Goal: Book appointment/travel/reservation

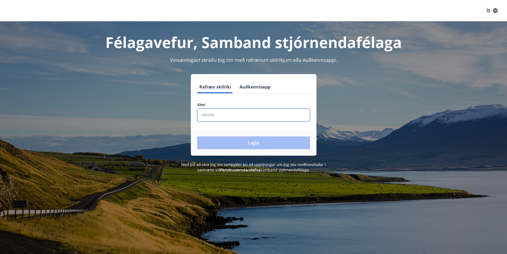
click at [229, 116] on input "phone" at bounding box center [253, 114] width 113 height 13
type input "********"
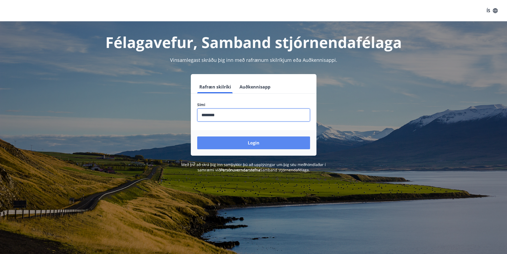
click at [245, 147] on button "Login" at bounding box center [253, 142] width 113 height 13
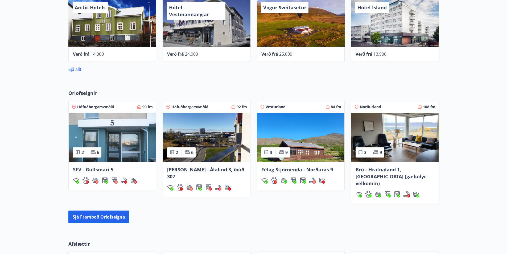
scroll to position [332, 0]
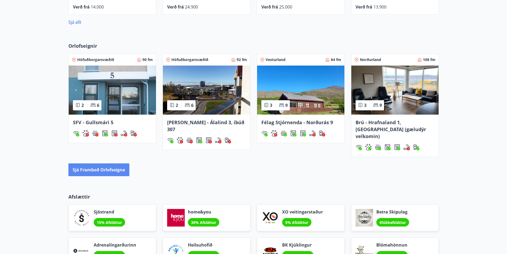
click at [101, 163] on button "Sjá framboð orlofseigna" at bounding box center [98, 169] width 61 height 13
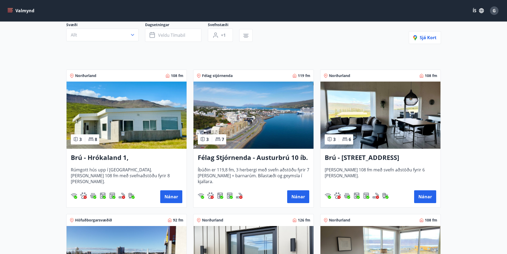
scroll to position [53, 0]
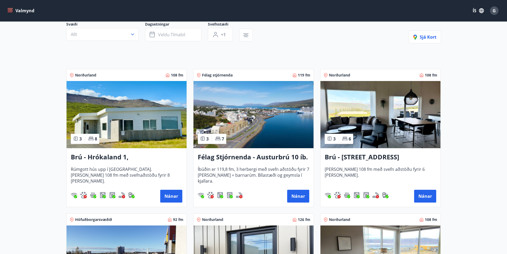
click at [236, 154] on h3 "Félag Stjórnenda - Austurbrú 10 íb. 201" at bounding box center [254, 157] width 112 height 10
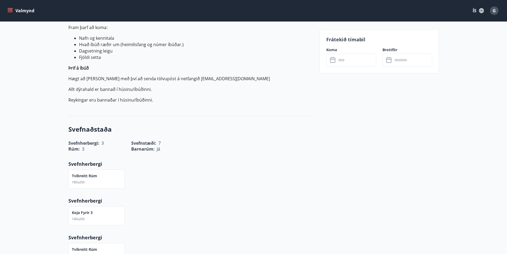
scroll to position [213, 0]
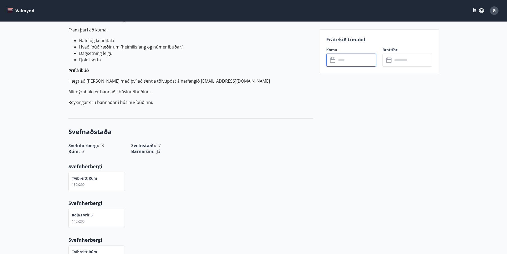
click at [345, 58] on input "text" at bounding box center [357, 60] width 40 height 13
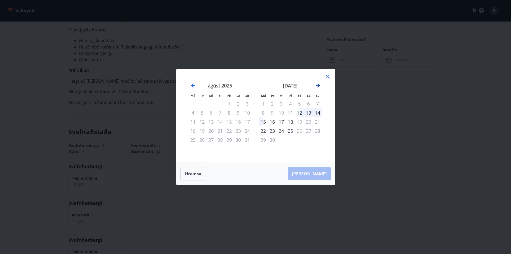
click at [318, 86] on icon "Move forward to switch to the next month." at bounding box center [318, 85] width 6 height 6
click at [297, 129] on div "21" at bounding box center [299, 130] width 9 height 9
click at [319, 130] on div "23" at bounding box center [317, 130] width 9 height 9
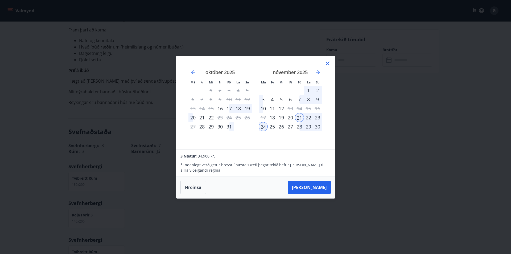
click at [326, 63] on icon at bounding box center [328, 63] width 6 height 6
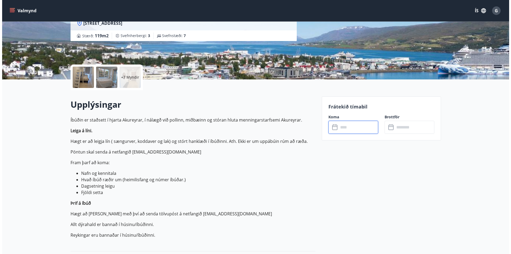
scroll to position [80, 0]
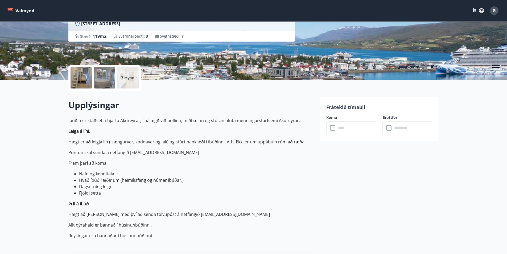
click at [127, 79] on p "+7 Myndir" at bounding box center [128, 77] width 18 height 5
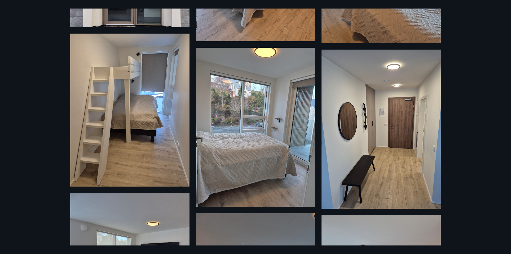
scroll to position [132, 0]
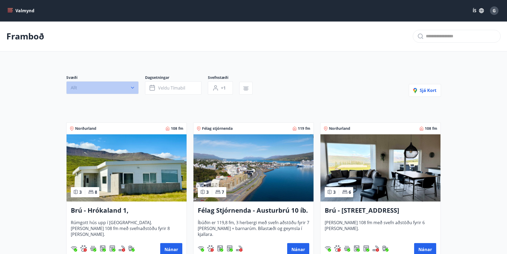
click at [127, 90] on button "Allt" at bounding box center [102, 87] width 72 height 13
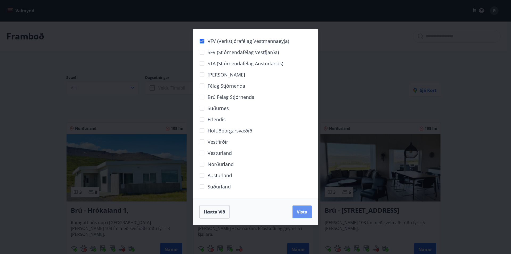
drag, startPoint x: 299, startPoint y: 213, endPoint x: 300, endPoint y: 209, distance: 4.8
click at [299, 213] on span "Vista" at bounding box center [302, 212] width 11 height 6
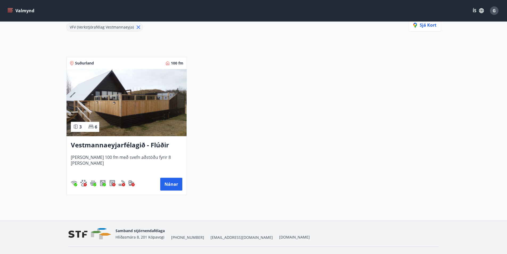
scroll to position [80, 0]
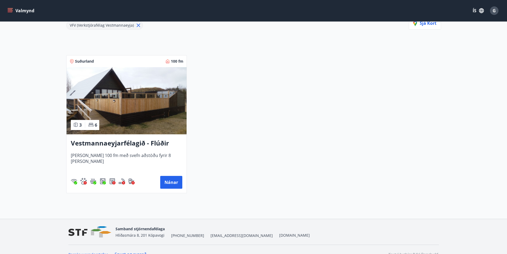
click at [132, 140] on h3 "Vestmannaeyjarfélagið - Flúðir" at bounding box center [127, 144] width 112 height 10
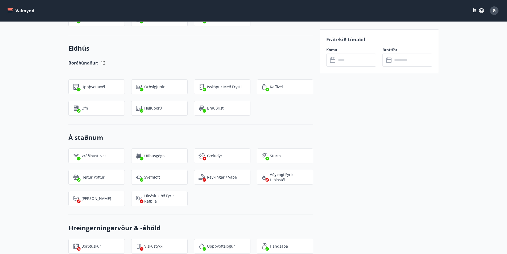
scroll to position [266, 0]
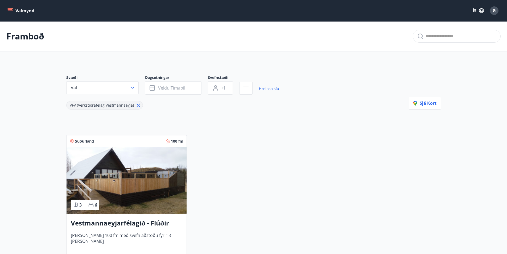
click at [136, 105] on icon at bounding box center [139, 105] width 6 height 6
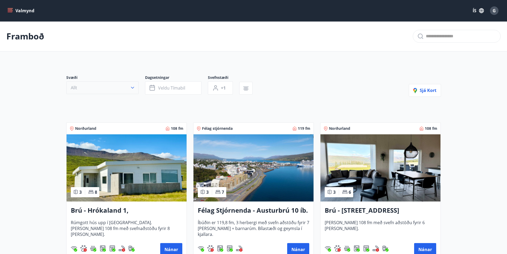
click at [130, 86] on icon "button" at bounding box center [132, 87] width 5 height 5
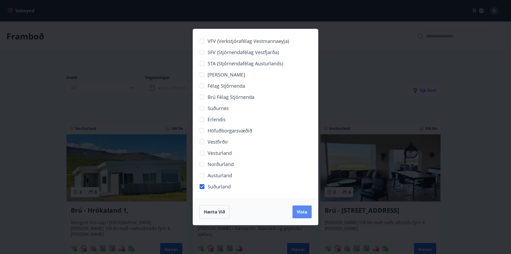
click at [303, 211] on span "Vista" at bounding box center [302, 212] width 11 height 6
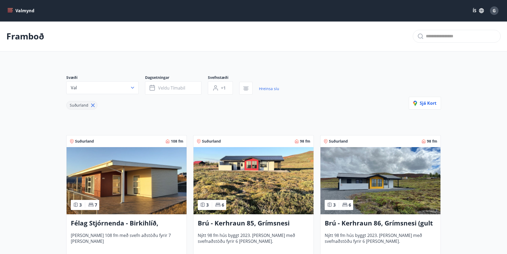
click at [92, 104] on icon at bounding box center [93, 105] width 6 height 6
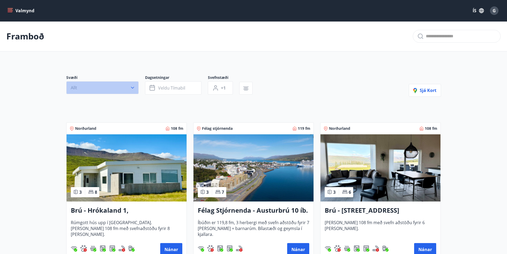
click at [116, 88] on button "Allt" at bounding box center [102, 87] width 72 height 13
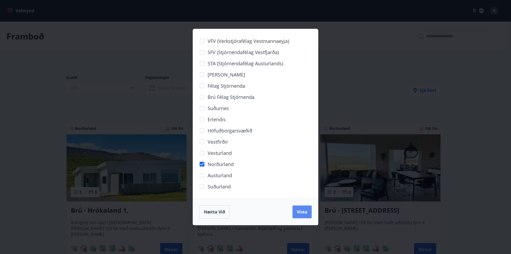
click at [300, 210] on span "Vista" at bounding box center [302, 212] width 11 height 6
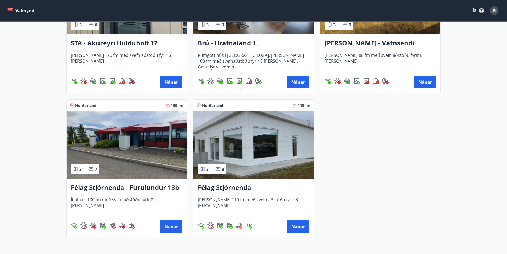
scroll to position [298, 0]
